Goal: Task Accomplishment & Management: Complete application form

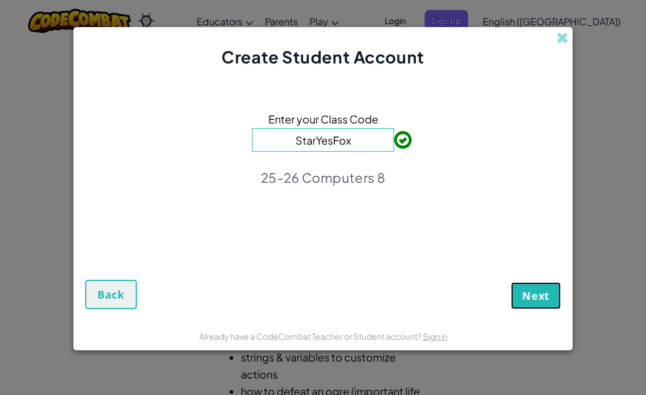
click at [544, 305] on button "Next" at bounding box center [536, 295] width 50 height 27
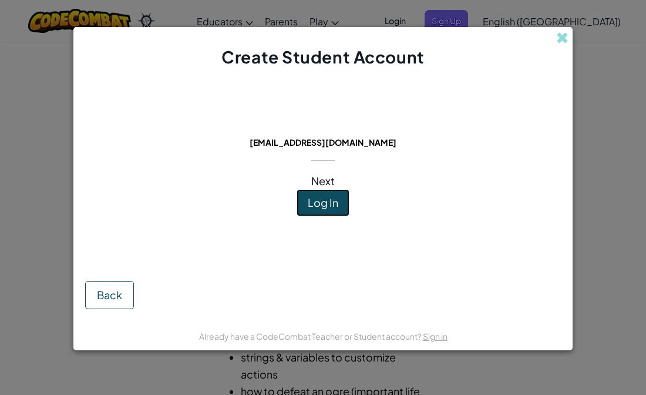
click at [312, 209] on button "Log In" at bounding box center [323, 202] width 53 height 27
